Goal: Find specific page/section

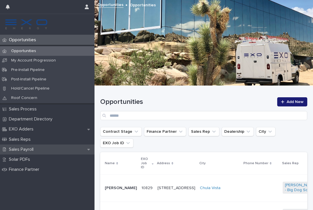
click at [31, 149] on p "Sales Payroll" at bounding box center [23, 149] width 32 height 5
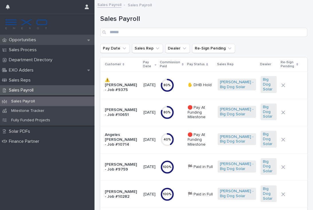
click at [27, 41] on p "Opportunities" at bounding box center [24, 39] width 34 height 5
